Goal: Information Seeking & Learning: Learn about a topic

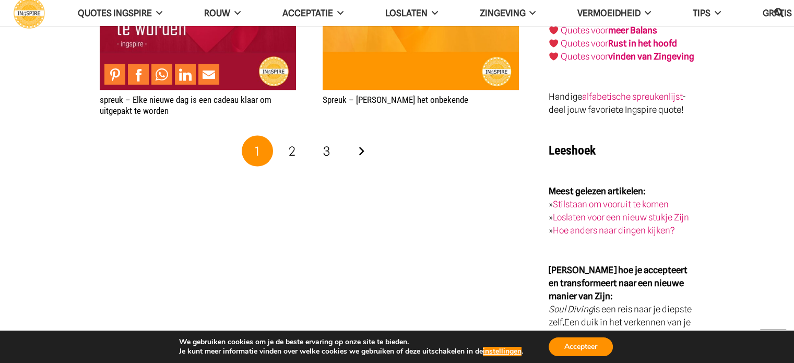
scroll to position [1931, 0]
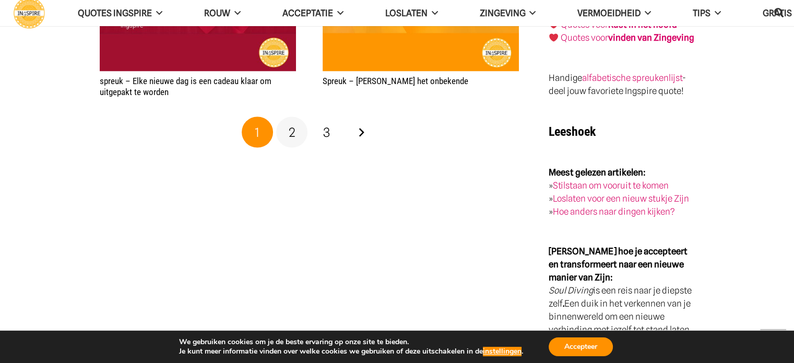
click at [292, 139] on span "2" at bounding box center [292, 131] width 7 height 15
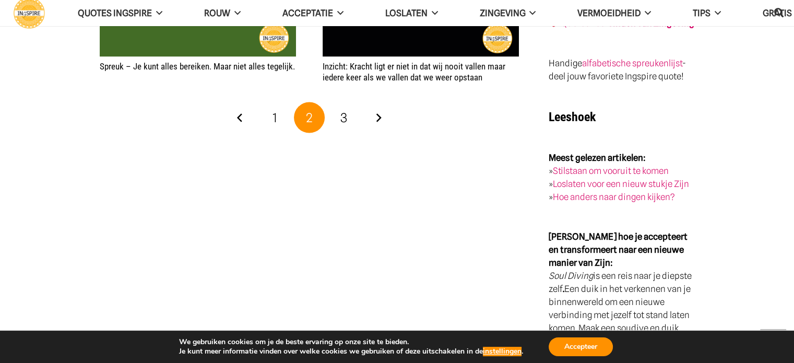
scroll to position [1879, 0]
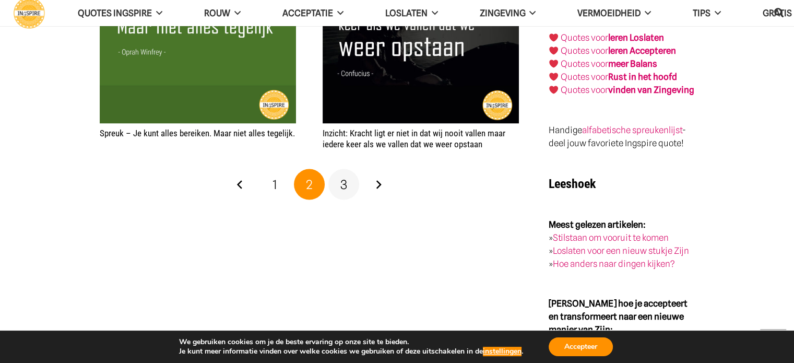
click at [348, 183] on link "3" at bounding box center [343, 184] width 31 height 31
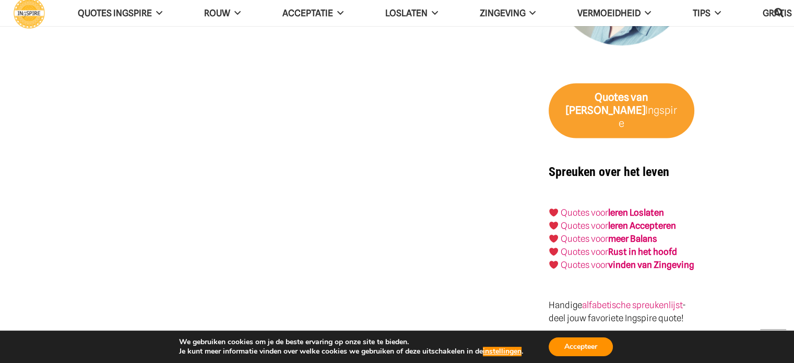
scroll to position [1723, 0]
